Goal: Information Seeking & Learning: Check status

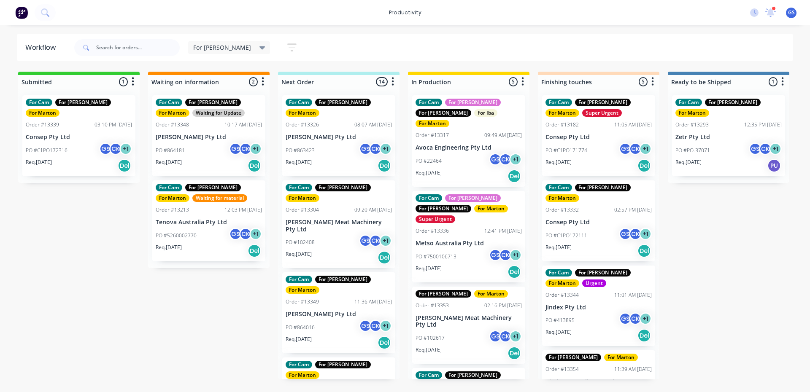
scroll to position [785, 0]
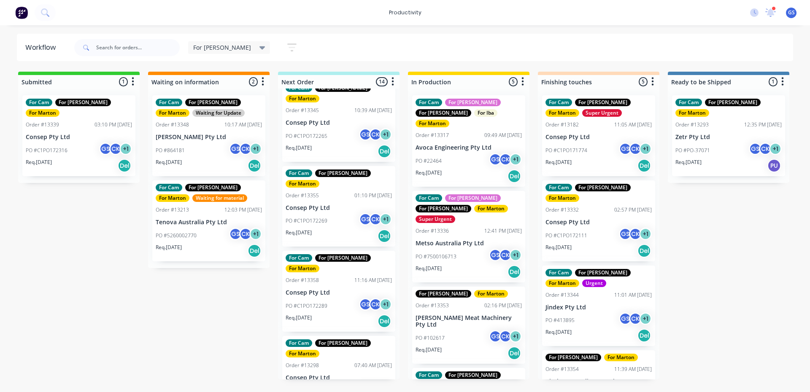
click at [481, 330] on div "PO #102617 GS CK + 1" at bounding box center [469, 338] width 106 height 16
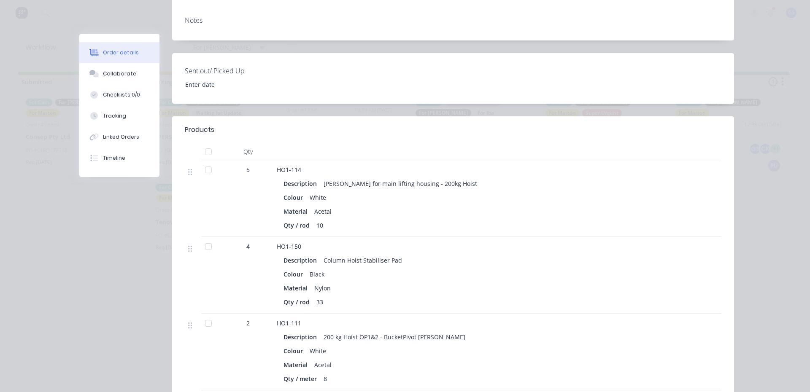
scroll to position [211, 0]
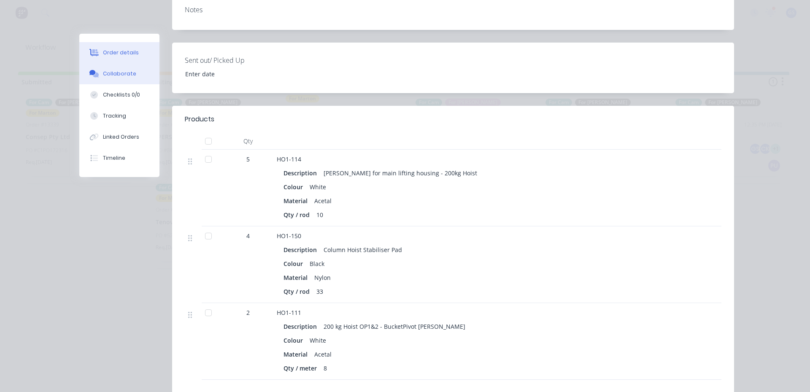
click at [110, 76] on div "Collaborate" at bounding box center [119, 74] width 33 height 8
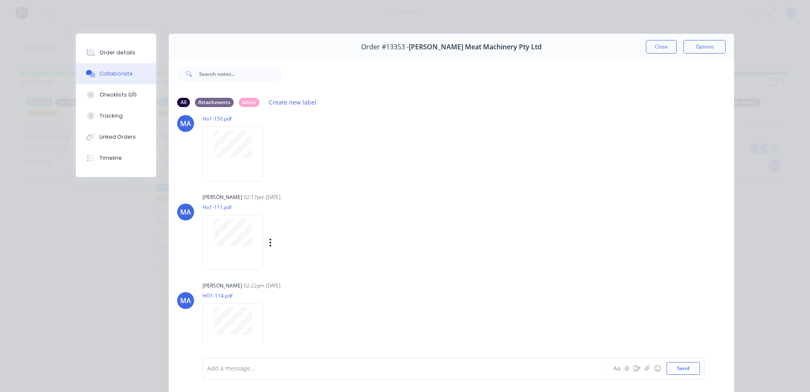
scroll to position [0, 0]
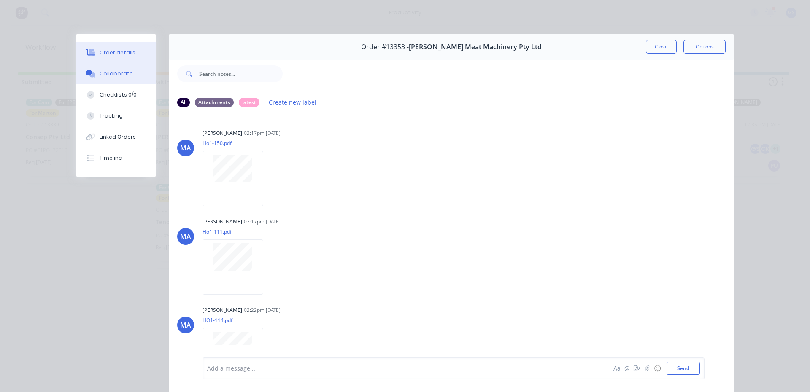
click at [116, 57] on button "Order details" at bounding box center [116, 52] width 80 height 21
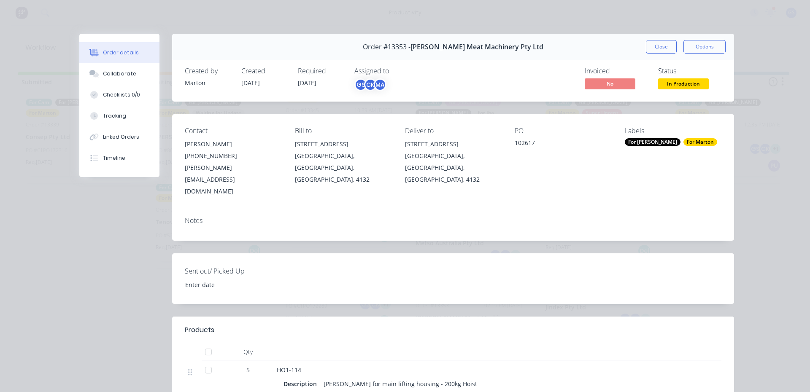
click at [647, 52] on button "Close" at bounding box center [661, 47] width 31 height 14
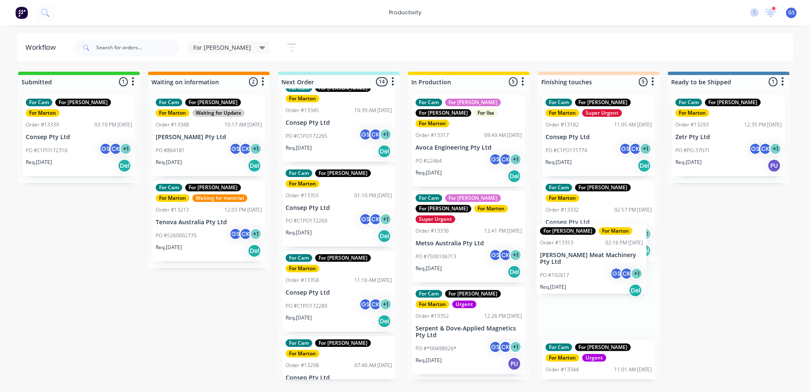
scroll to position [0, 0]
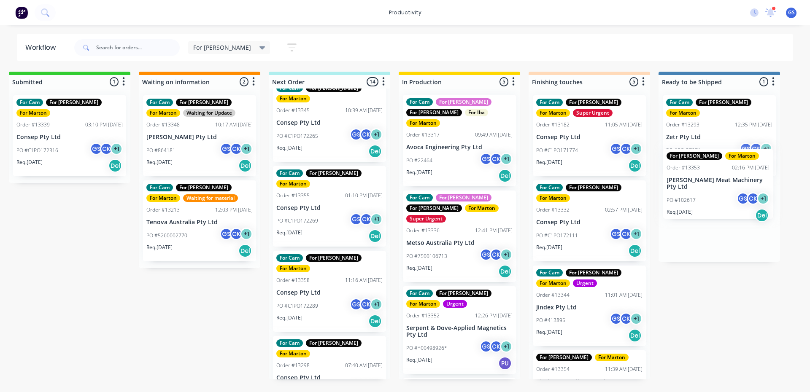
drag, startPoint x: 471, startPoint y: 314, endPoint x: 728, endPoint y: 193, distance: 283.6
click at [728, 193] on div "Submitted 1 Sort By Created date Required date Order number Customer name Most …" at bounding box center [565, 226] width 1163 height 308
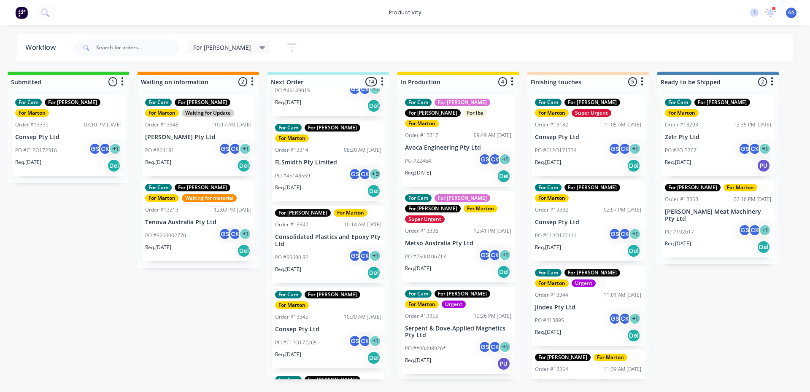
scroll to position [574, 0]
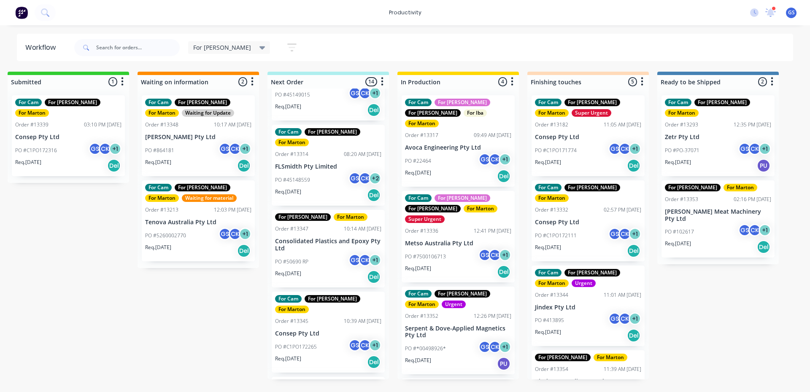
click at [454, 249] on div "PO #7500106713 GS CK + 1" at bounding box center [458, 257] width 106 height 16
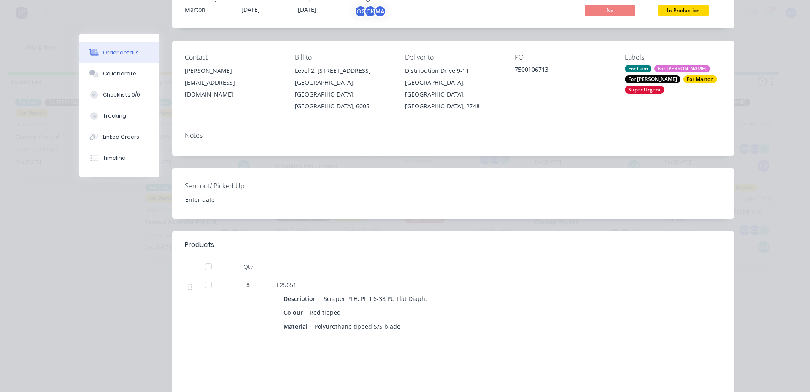
scroll to position [184, 0]
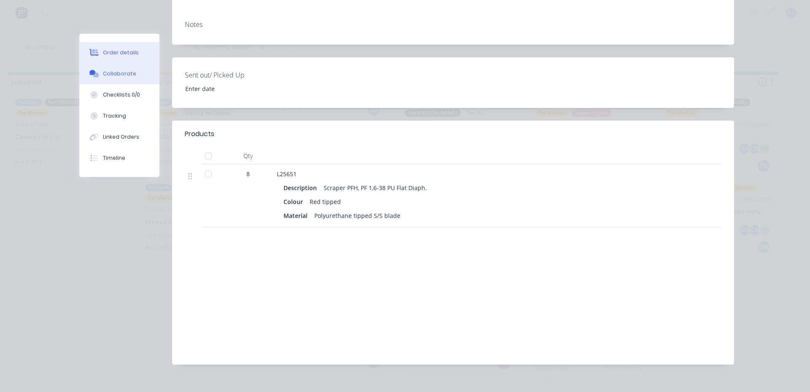
click at [107, 82] on button "Collaborate" at bounding box center [119, 73] width 80 height 21
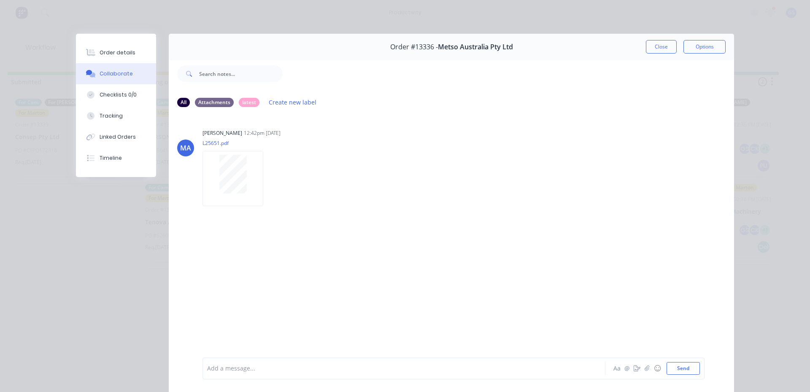
click at [664, 49] on button "Close" at bounding box center [661, 47] width 31 height 14
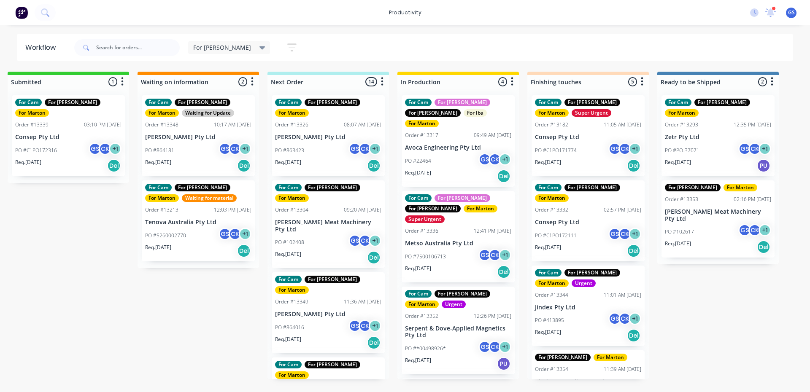
click at [335, 197] on div "For Cam For Gary For Marton Order #13304 09:20 AM 11/09/25 Thompson Meat Machin…" at bounding box center [328, 225] width 113 height 88
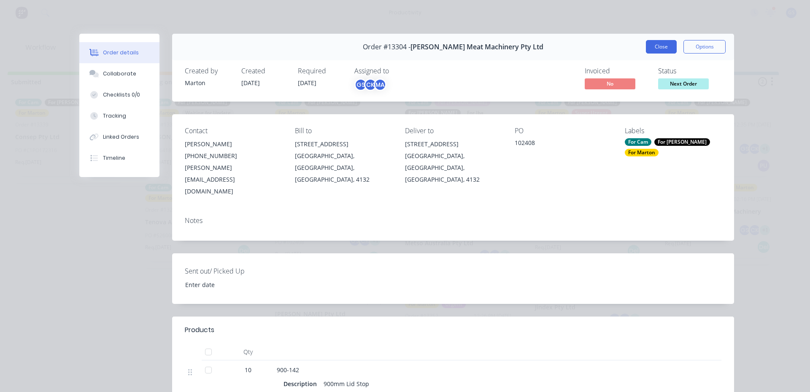
click at [650, 44] on button "Close" at bounding box center [661, 47] width 31 height 14
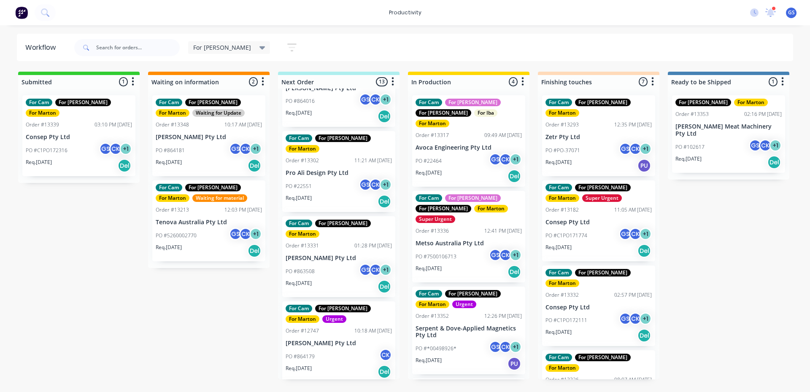
scroll to position [127, 0]
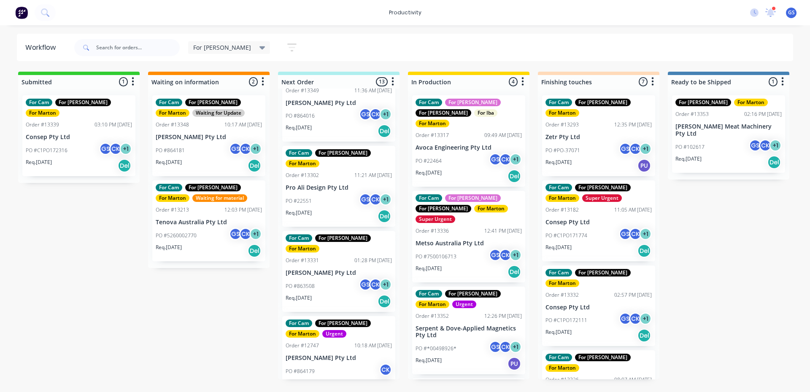
click at [333, 193] on div "PO #22551 GS CK + 1" at bounding box center [339, 201] width 106 height 16
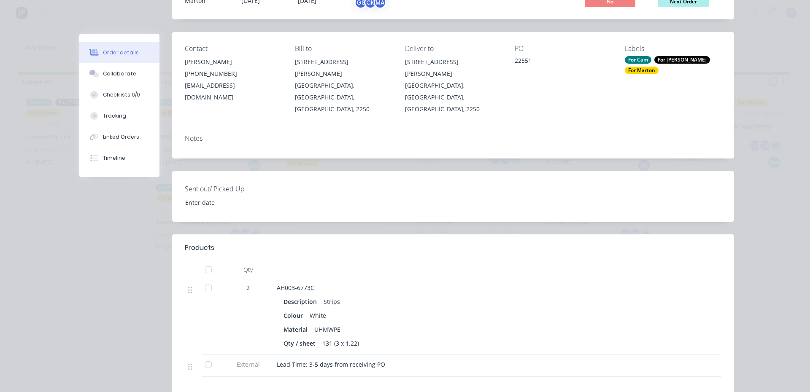
scroll to position [84, 0]
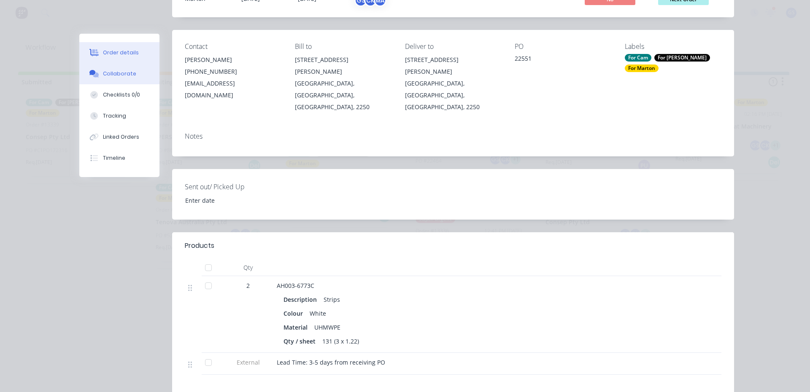
click at [89, 73] on icon at bounding box center [92, 72] width 6 height 5
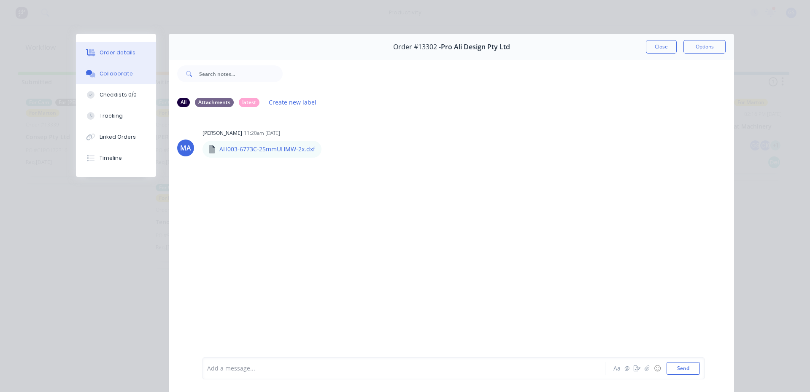
click at [118, 55] on div "Order details" at bounding box center [118, 53] width 36 height 8
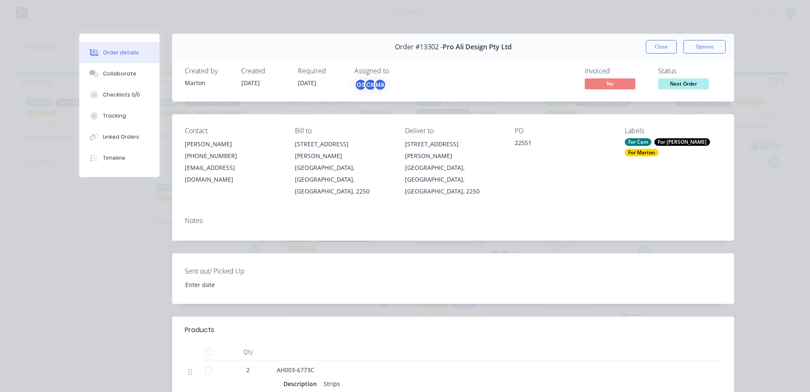
drag, startPoint x: 657, startPoint y: 49, endPoint x: 658, endPoint y: 53, distance: 4.7
click at [657, 49] on button "Close" at bounding box center [661, 47] width 31 height 14
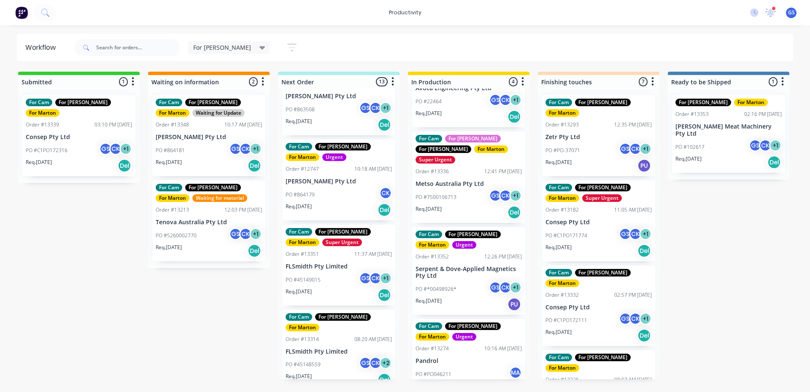
scroll to position [295, 0]
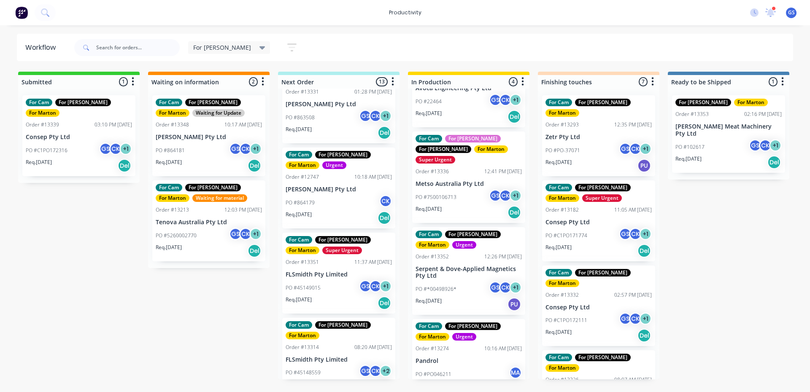
click at [338, 280] on div "PO #45149015 GS CK + 1" at bounding box center [339, 288] width 106 height 16
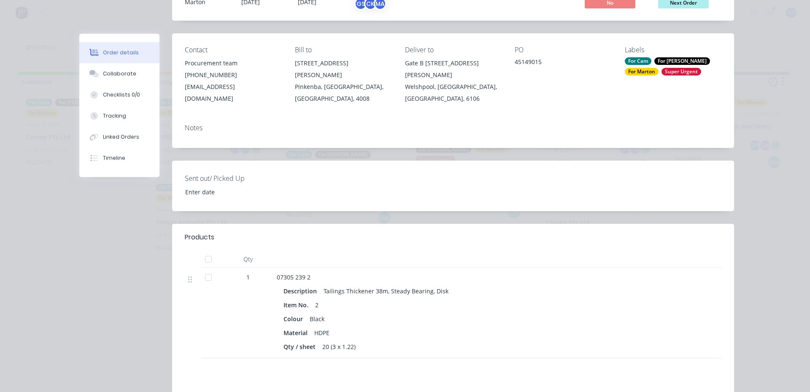
scroll to position [84, 0]
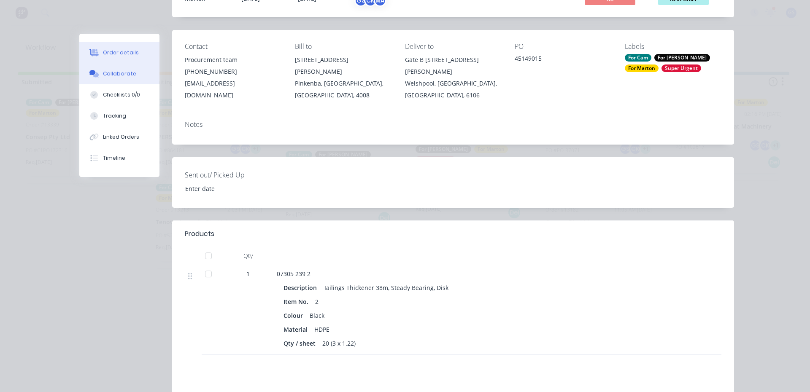
click at [122, 79] on button "Collaborate" at bounding box center [119, 73] width 80 height 21
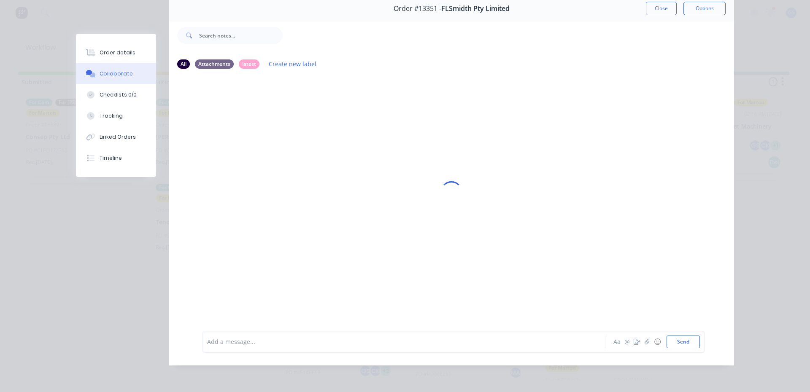
scroll to position [0, 0]
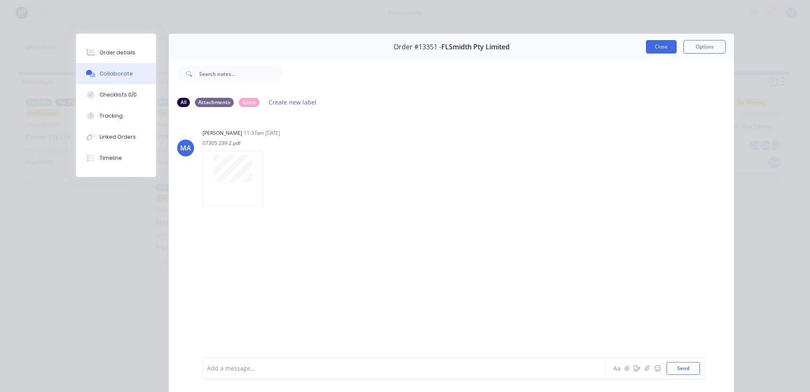
click at [654, 43] on button "Close" at bounding box center [661, 47] width 31 height 14
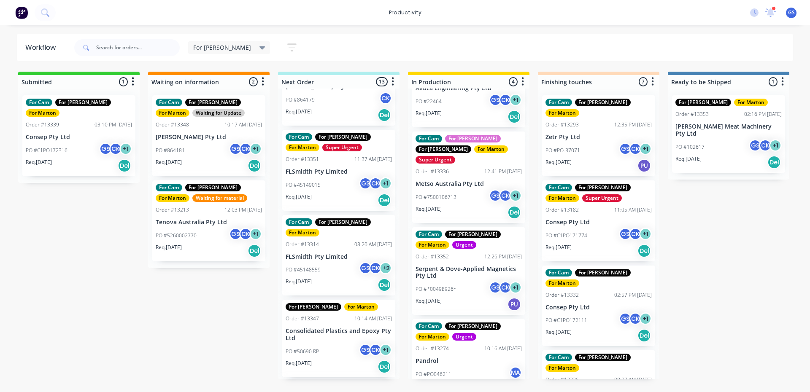
scroll to position [422, 0]
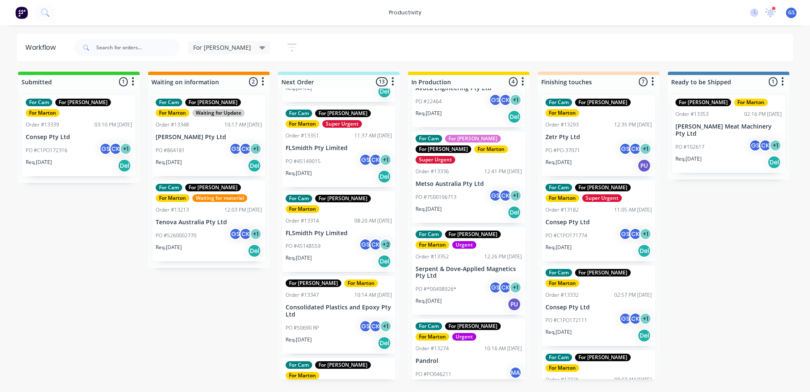
click at [344, 238] on div "PO #45148559 GS CK + 2" at bounding box center [339, 246] width 106 height 16
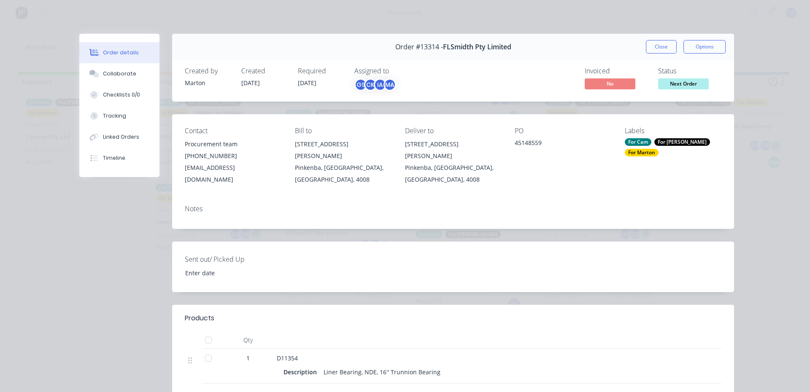
drag, startPoint x: 659, startPoint y: 50, endPoint x: 655, endPoint y: 53, distance: 5.1
click at [659, 49] on button "Close" at bounding box center [661, 47] width 31 height 14
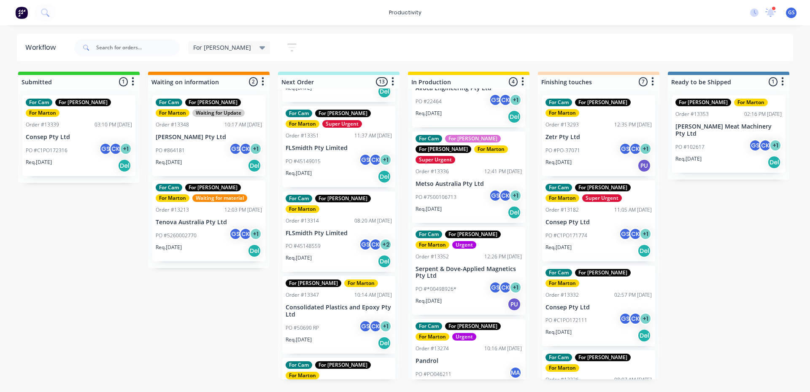
click at [326, 304] on p "Consolidated Plastics and Epoxy Pty Ltd" at bounding box center [339, 311] width 106 height 14
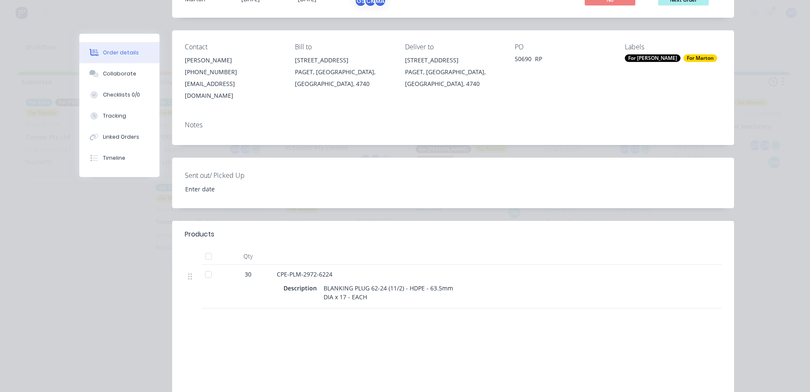
scroll to position [84, 0]
click at [133, 78] on button "Collaborate" at bounding box center [119, 73] width 80 height 21
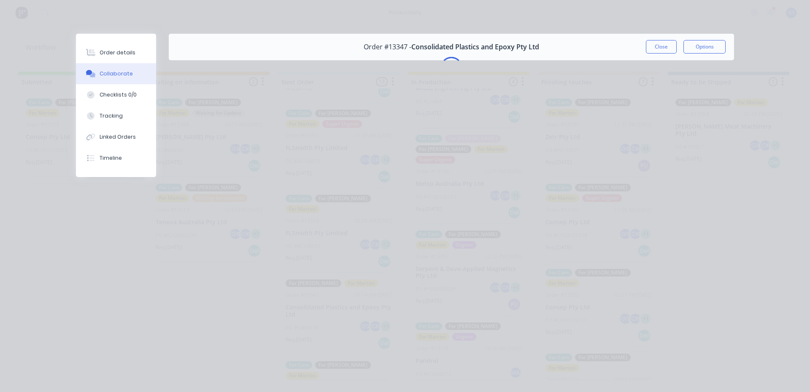
scroll to position [0, 0]
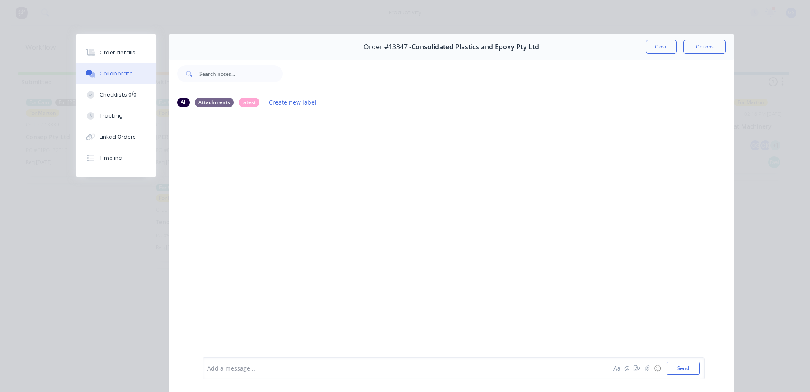
drag, startPoint x: 666, startPoint y: 49, endPoint x: 665, endPoint y: 54, distance: 4.7
click at [665, 54] on div "Order #13347 - Consolidated Plastics and Epoxy Pty Ltd Close Options" at bounding box center [452, 47] width 566 height 27
click at [659, 46] on button "Close" at bounding box center [661, 47] width 31 height 14
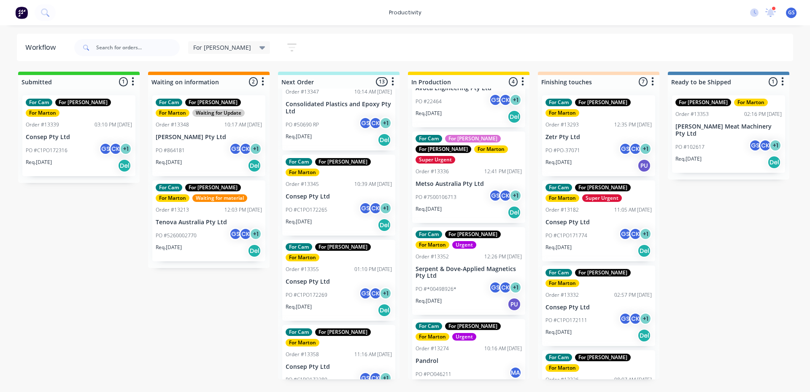
click at [329, 141] on div "For Cam For [PERSON_NAME] For [PERSON_NAME] Order #13304 09:20 AM [DATE] [PERSO…" at bounding box center [339, 234] width 122 height 291
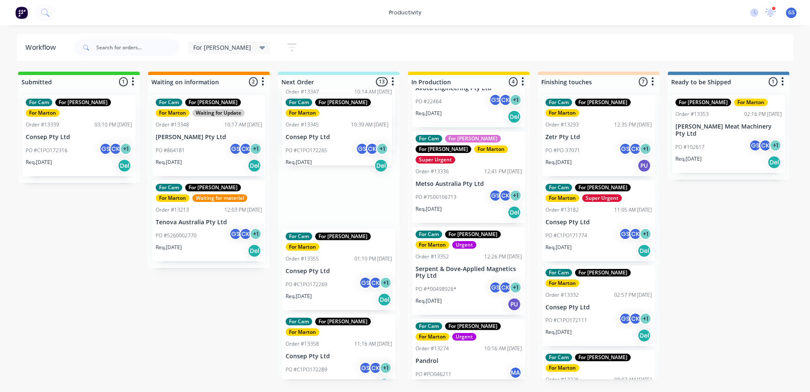
scroll to position [625, 0]
click at [327, 135] on div "For Cam For [PERSON_NAME] For [PERSON_NAME] Order #13304 09:20 AM [DATE] [PERSO…" at bounding box center [339, 234] width 122 height 291
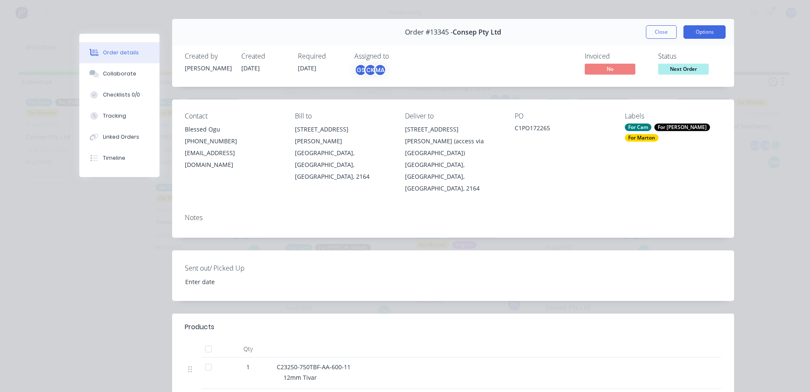
scroll to position [0, 0]
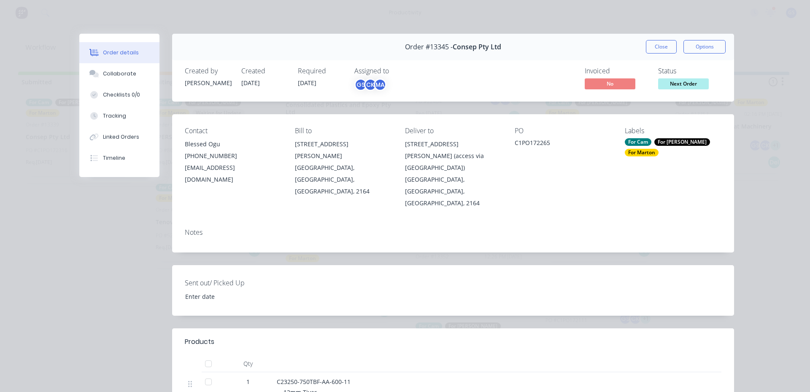
click at [665, 49] on button "Close" at bounding box center [661, 47] width 31 height 14
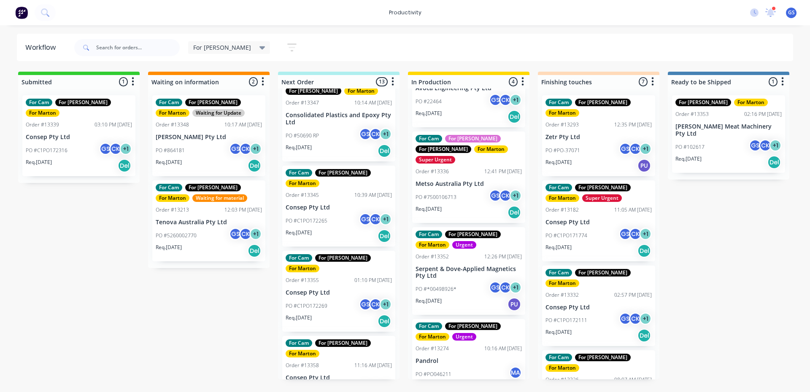
scroll to position [372, 0]
